Goal: Task Accomplishment & Management: Complete application form

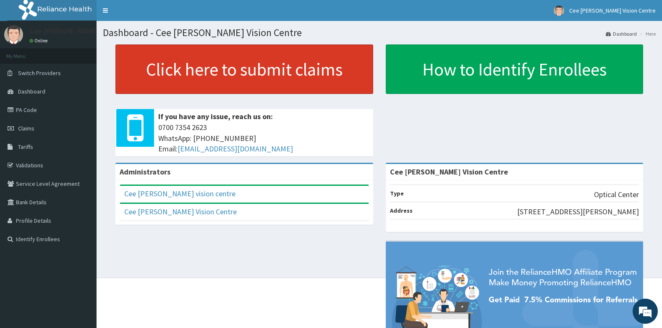
click at [267, 68] on link "Click here to submit claims" at bounding box center [244, 70] width 258 height 50
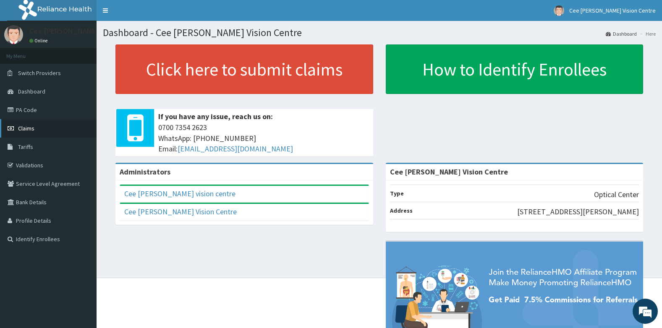
click at [24, 125] on span "Claims" at bounding box center [26, 129] width 16 height 8
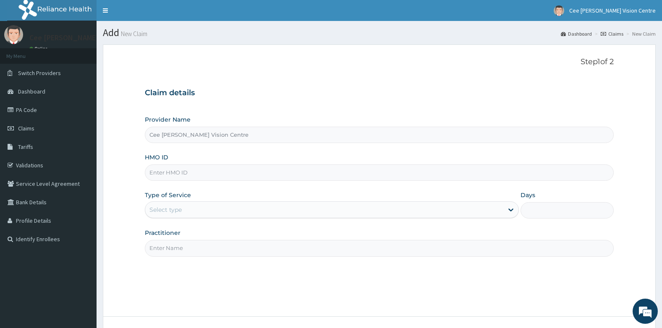
click at [167, 170] on input "HMO ID" at bounding box center [379, 173] width 469 height 16
click at [179, 172] on input "EWT/10019/A" at bounding box center [379, 173] width 469 height 16
type input "EWT/10018/A"
click at [178, 213] on div "Select type" at bounding box center [165, 210] width 32 height 8
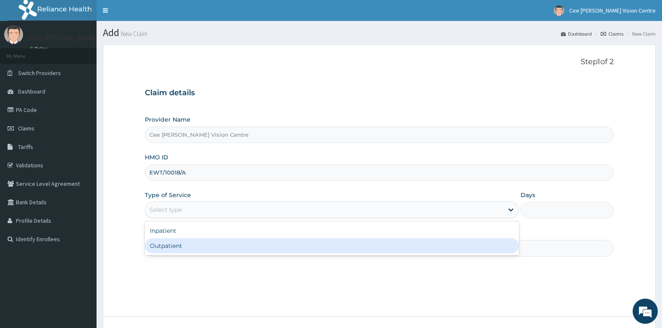
click at [173, 244] on div "Outpatient" at bounding box center [332, 245] width 374 height 15
type input "1"
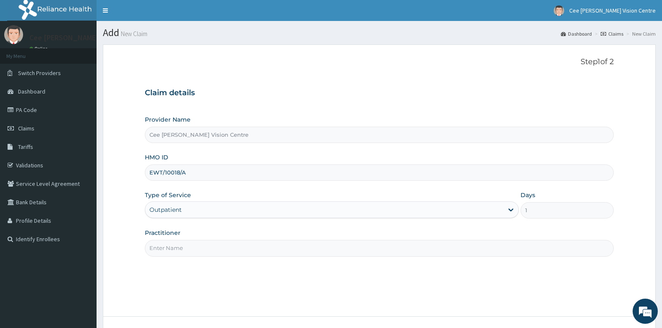
click at [173, 251] on input "Practitioner" at bounding box center [379, 248] width 469 height 16
type input "DR. SAMUEL"
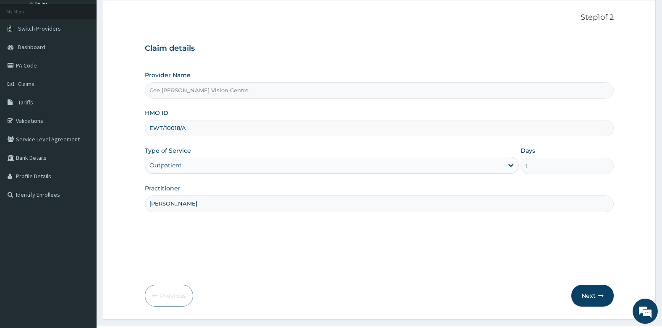
scroll to position [64, 0]
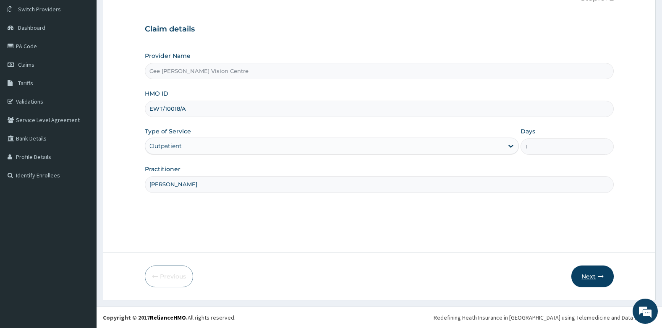
click at [589, 272] on button "Next" at bounding box center [592, 277] width 42 height 22
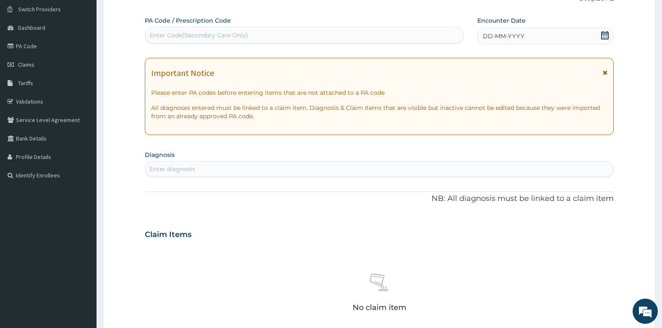
click at [184, 34] on div "Enter Code(Secondary Care Only)" at bounding box center [198, 35] width 99 height 8
type input "PA/7BB2A5"
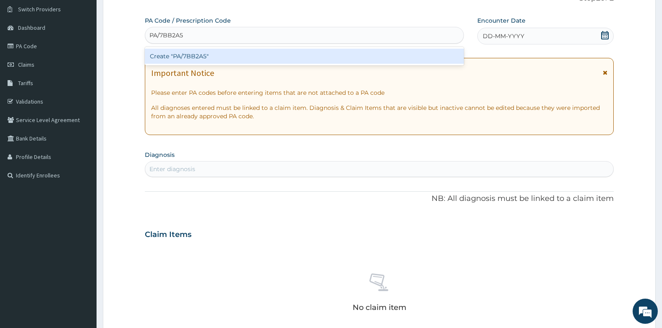
click at [185, 56] on div "Create "PA/7BB2A5"" at bounding box center [304, 56] width 319 height 15
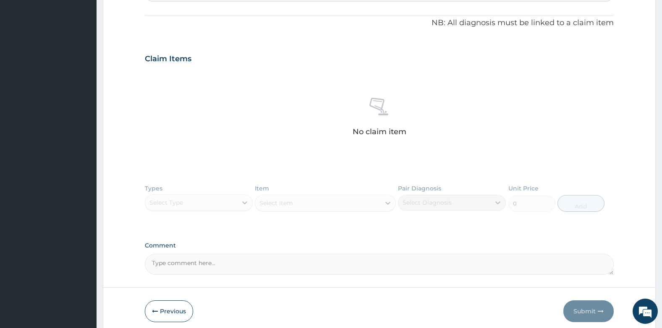
scroll to position [282, 0]
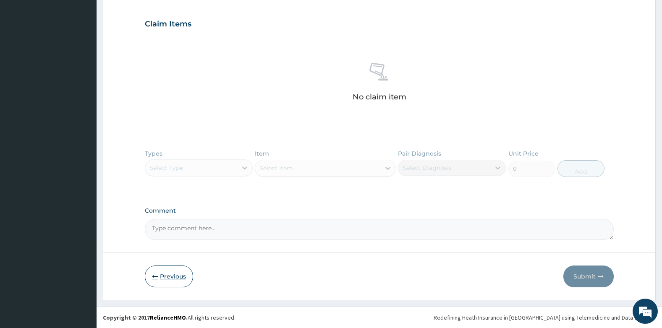
click at [157, 275] on icon "button" at bounding box center [155, 277] width 6 height 6
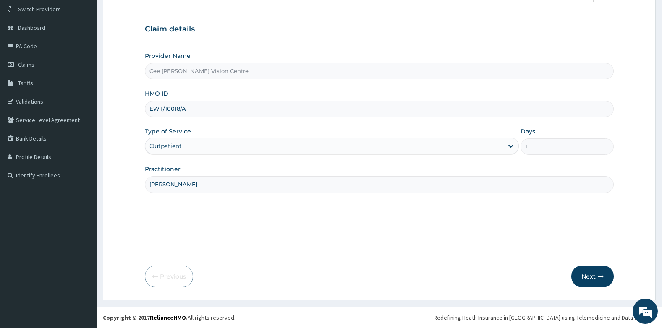
scroll to position [64, 0]
click at [177, 110] on input "EWT/10018/A" at bounding box center [379, 109] width 469 height 16
click at [180, 108] on input "EWT/10018/A" at bounding box center [379, 109] width 469 height 16
type input "EWT/10004/A"
click at [587, 274] on button "Next" at bounding box center [592, 277] width 42 height 22
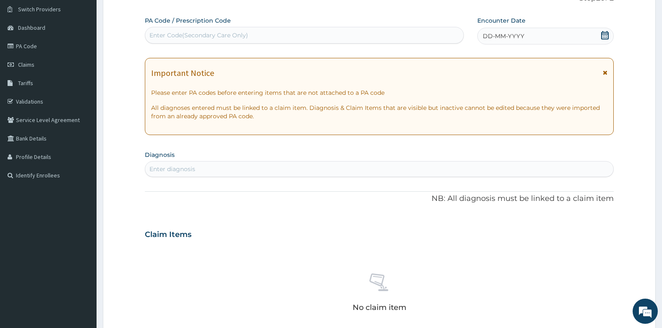
click at [164, 37] on div "Enter Code(Secondary Care Only)" at bounding box center [198, 35] width 99 height 8
type input "PA/9A66E2"
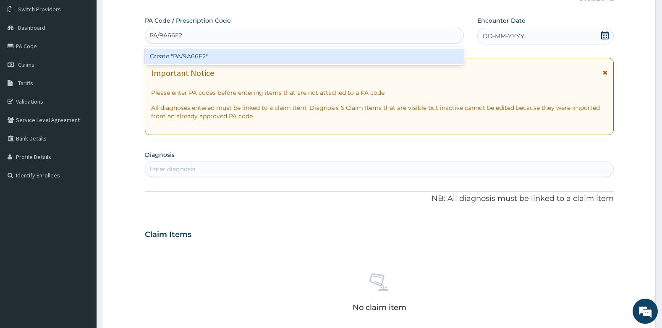
click at [225, 55] on div "Create "PA/9A66E2"" at bounding box center [304, 56] width 319 height 15
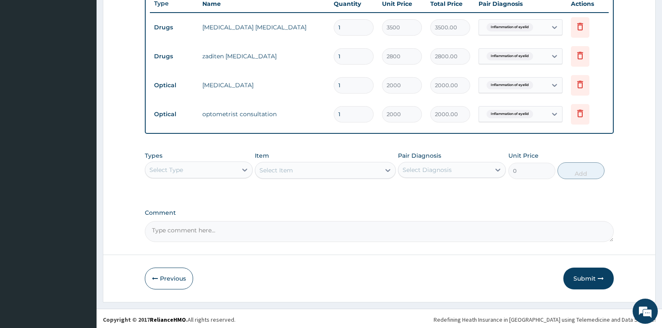
scroll to position [324, 0]
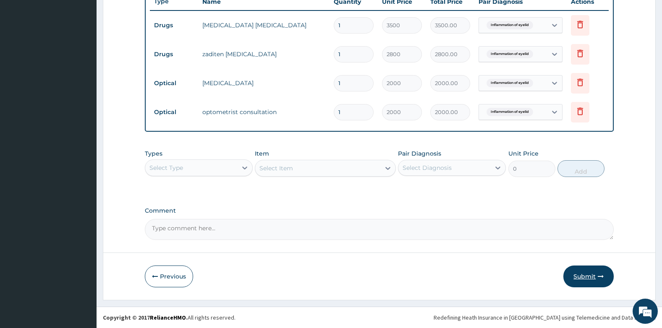
click at [593, 278] on button "Submit" at bounding box center [588, 277] width 50 height 22
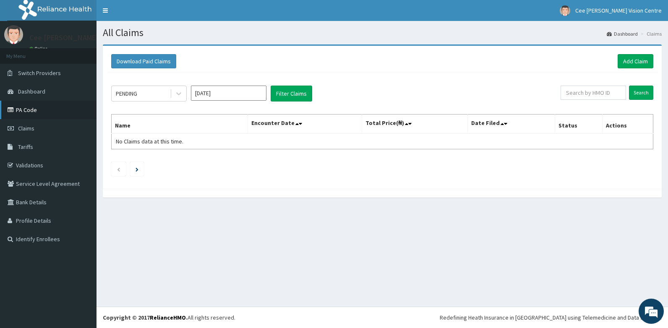
click at [42, 112] on link "PA Code" at bounding box center [48, 110] width 97 height 18
